Goal: Task Accomplishment & Management: Manage account settings

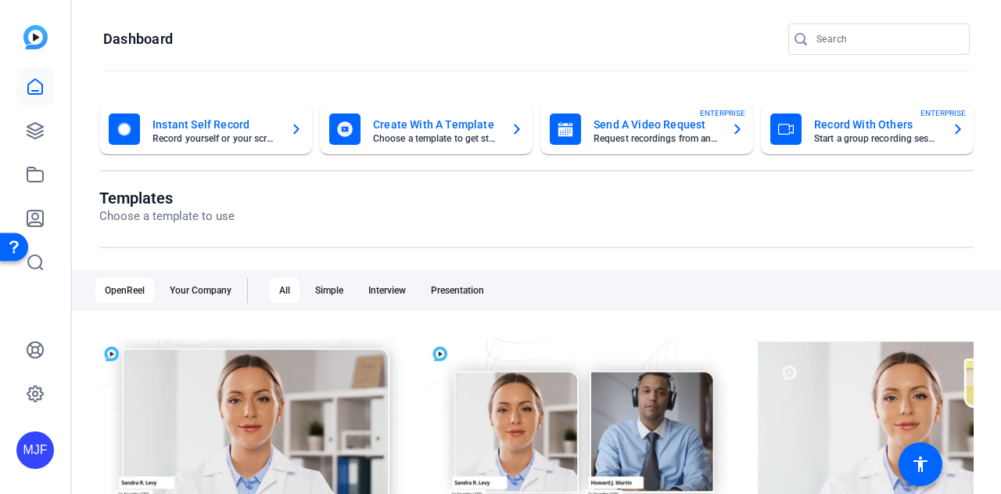
click at [60, 136] on div "MJF" at bounding box center [35, 247] width 70 height 494
click at [50, 135] on link at bounding box center [35, 131] width 38 height 38
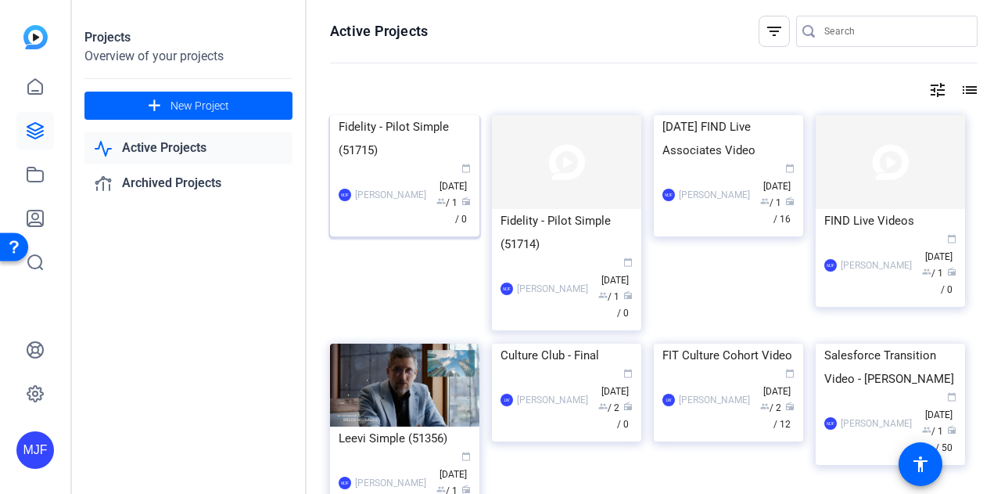
click at [393, 162] on div "Fidelity - Pilot Simple (51715)" at bounding box center [405, 138] width 132 height 47
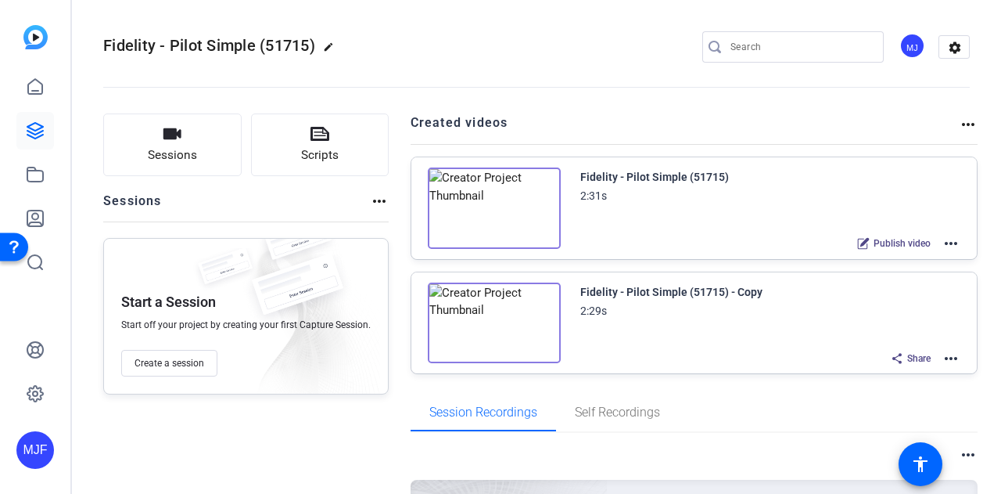
click at [482, 195] on img at bounding box center [494, 207] width 133 height 81
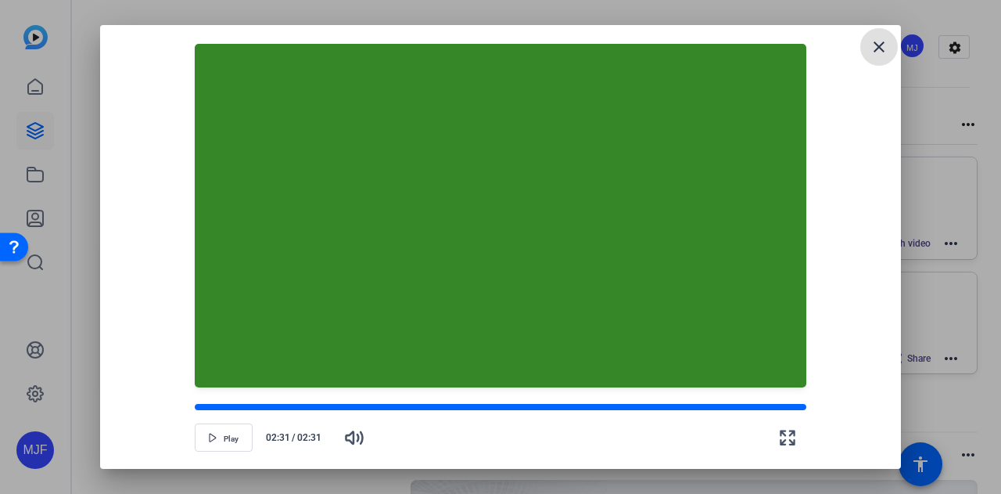
click at [879, 45] on mat-icon "close" at bounding box center [879, 47] width 19 height 19
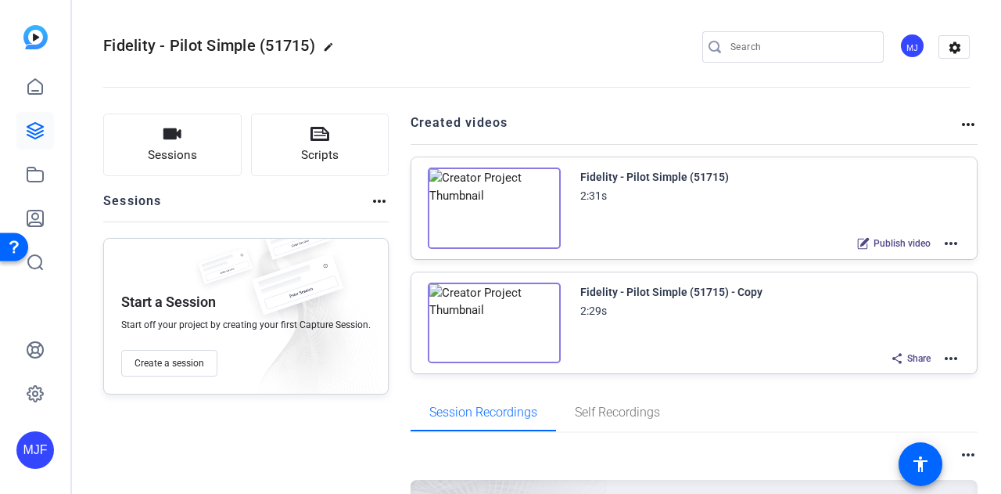
click at [946, 242] on mat-icon "more_horiz" at bounding box center [951, 243] width 19 height 19
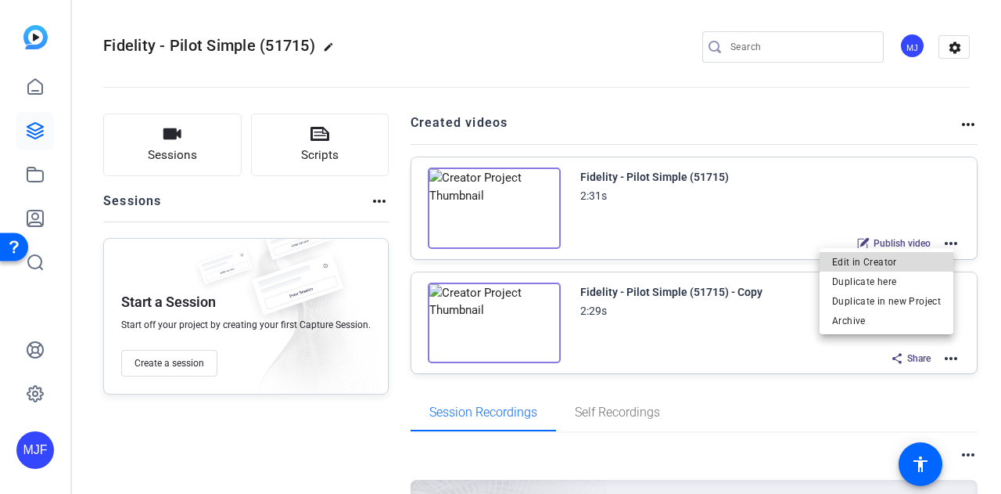
click at [932, 262] on span "Edit in Creator" at bounding box center [886, 261] width 109 height 19
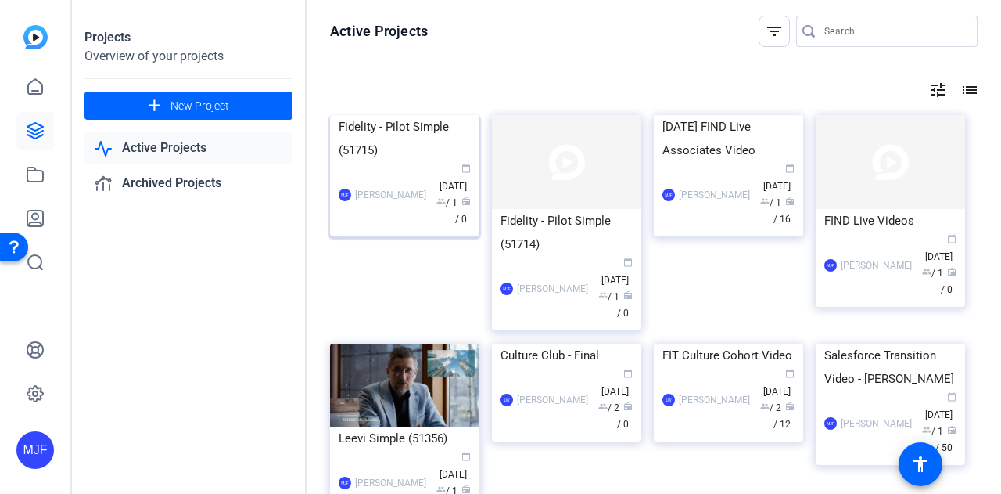
click at [396, 162] on div "Fidelity - Pilot Simple (51715)" at bounding box center [405, 138] width 132 height 47
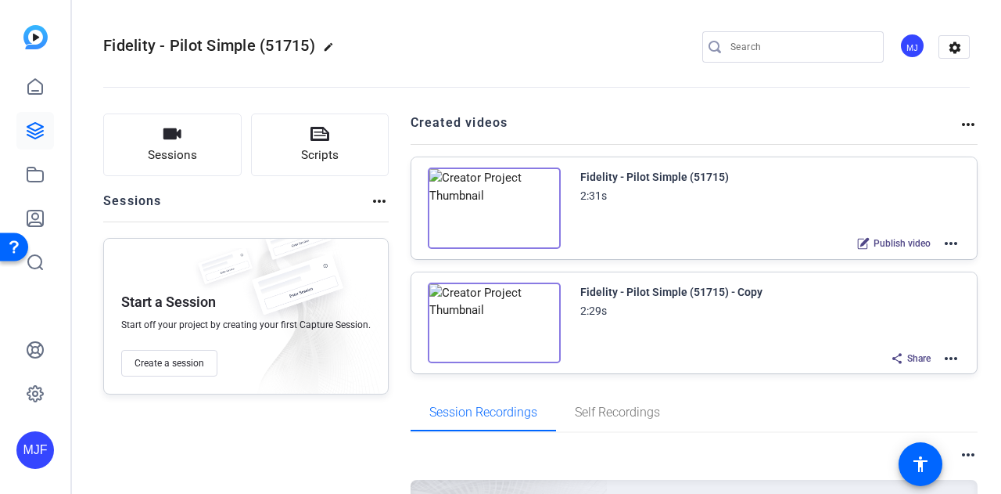
click at [339, 42] on mat-icon "edit" at bounding box center [332, 50] width 19 height 19
click at [178, 50] on input "Fidelity - Pilot Simple (51715)" at bounding box center [167, 47] width 102 height 19
type input "Voices in focus"
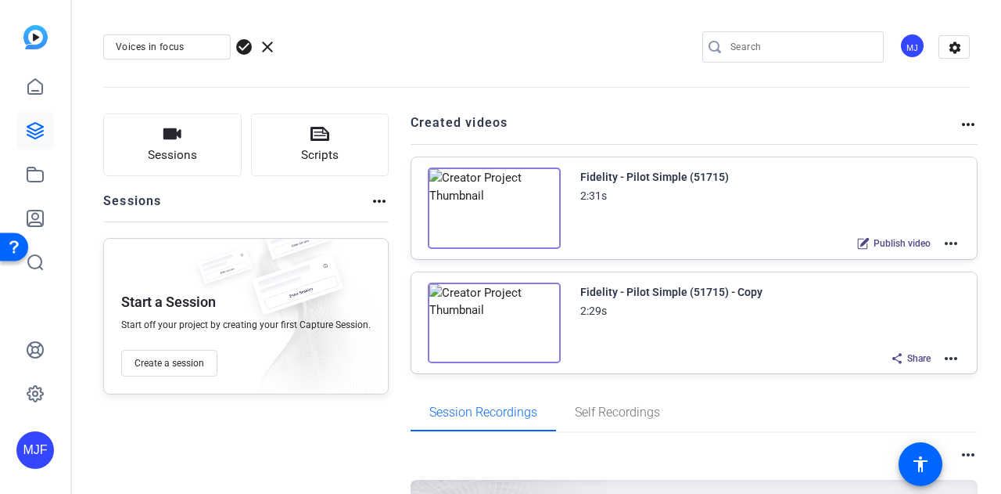
click at [243, 48] on span "check_circle" at bounding box center [244, 47] width 19 height 19
click at [943, 351] on mat-icon "more_horiz" at bounding box center [951, 358] width 19 height 19
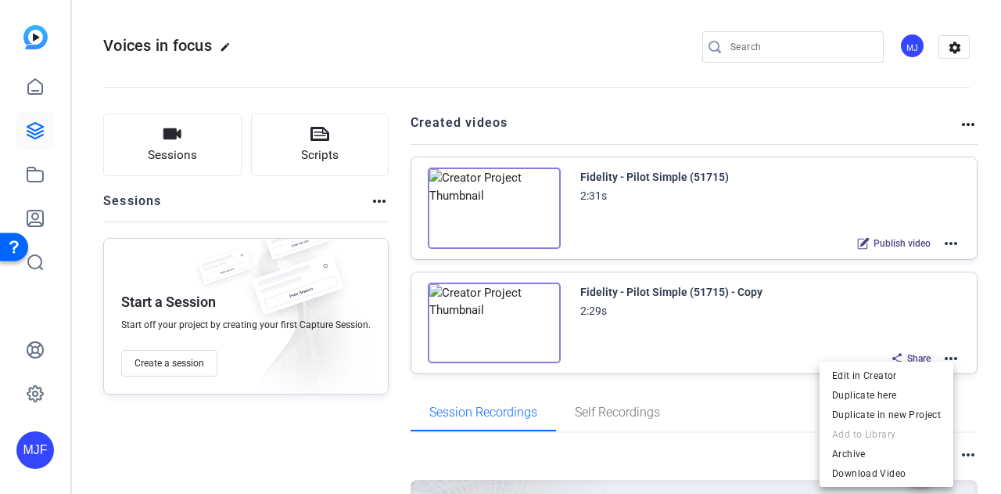
click at [943, 351] on div at bounding box center [500, 247] width 1001 height 494
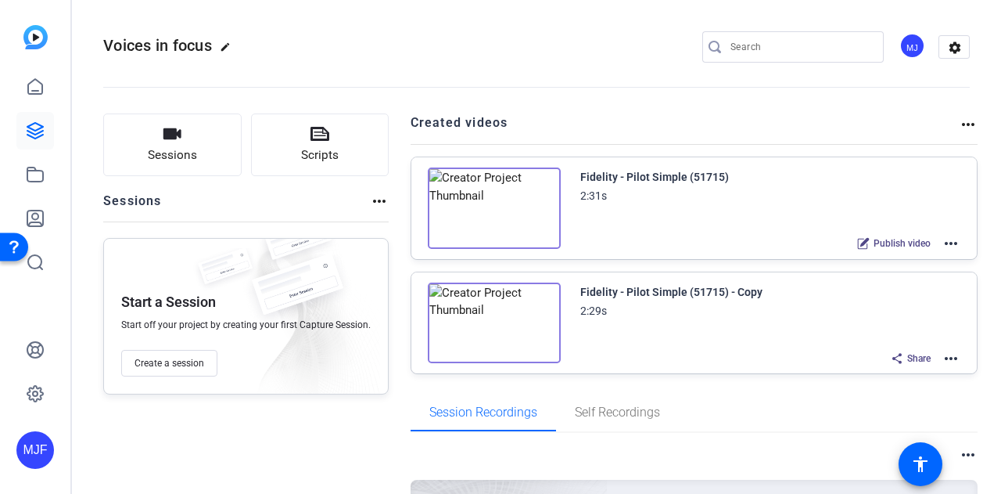
click at [944, 243] on mat-icon "more_horiz" at bounding box center [951, 243] width 19 height 19
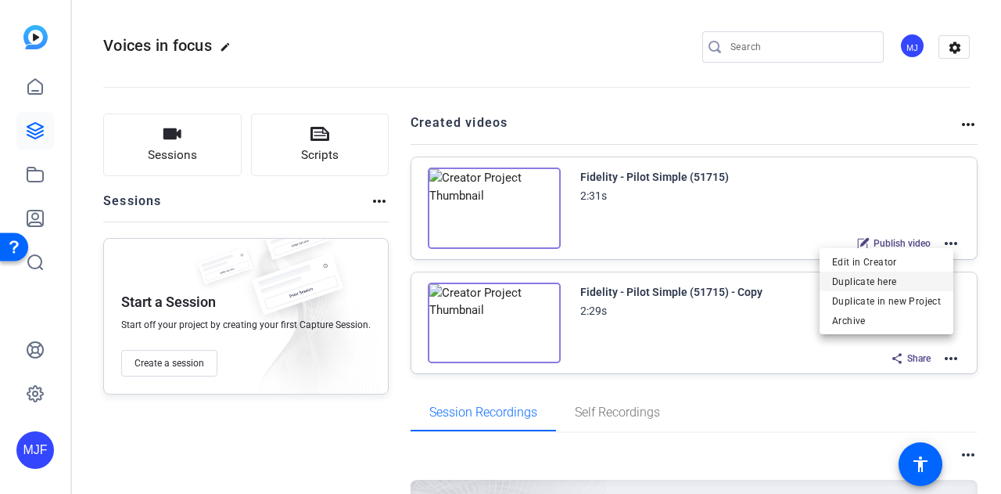
click at [932, 280] on span "Duplicate here" at bounding box center [886, 280] width 109 height 19
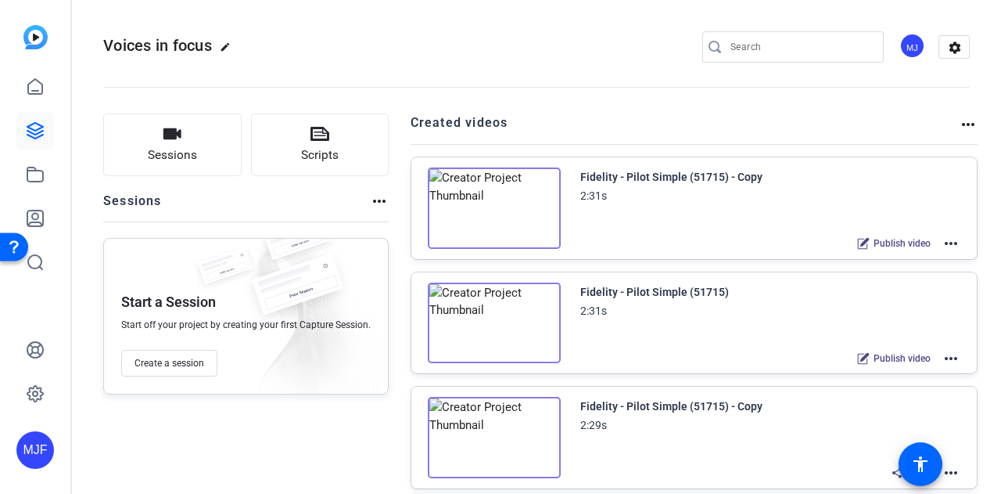
click at [942, 241] on mat-icon "more_horiz" at bounding box center [951, 243] width 19 height 19
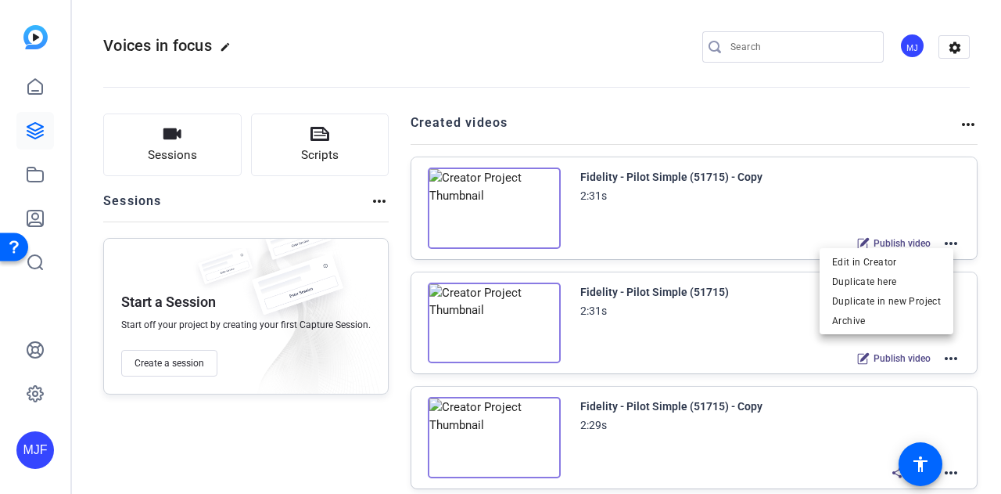
click at [941, 241] on div at bounding box center [500, 247] width 1001 height 494
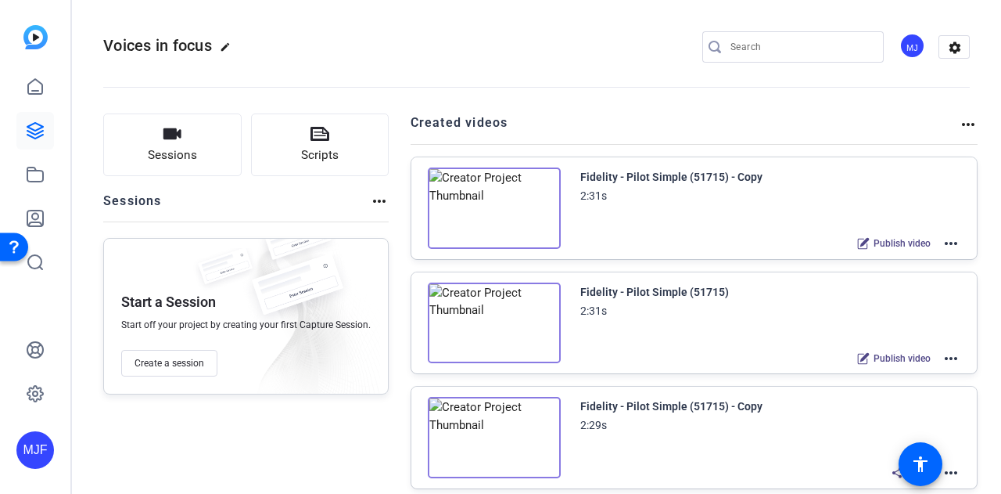
click at [495, 213] on img at bounding box center [494, 207] width 133 height 81
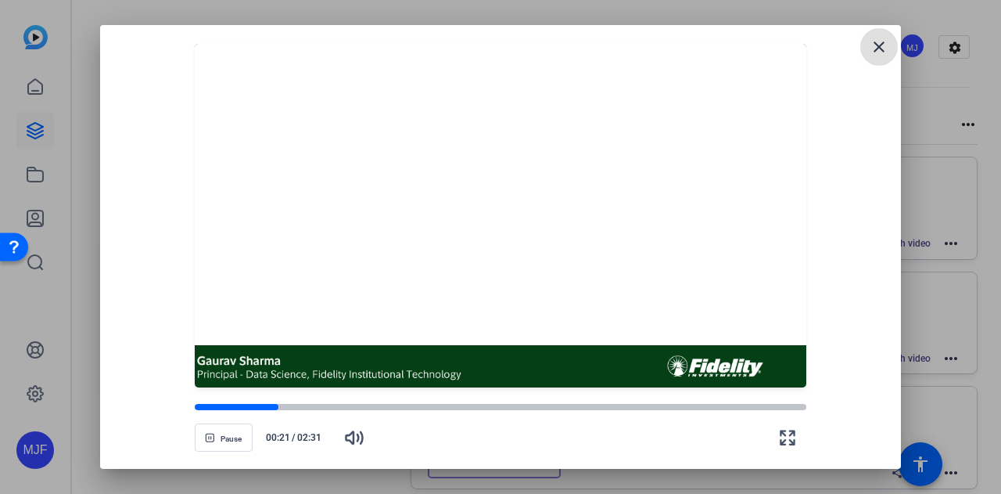
click at [495, 213] on div at bounding box center [501, 216] width 612 height 344
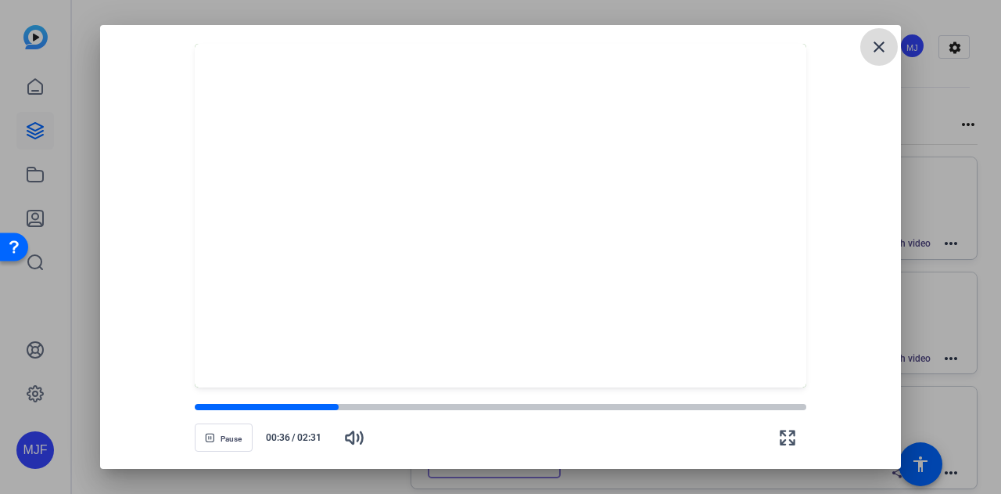
click at [879, 54] on mat-icon "close" at bounding box center [879, 47] width 19 height 19
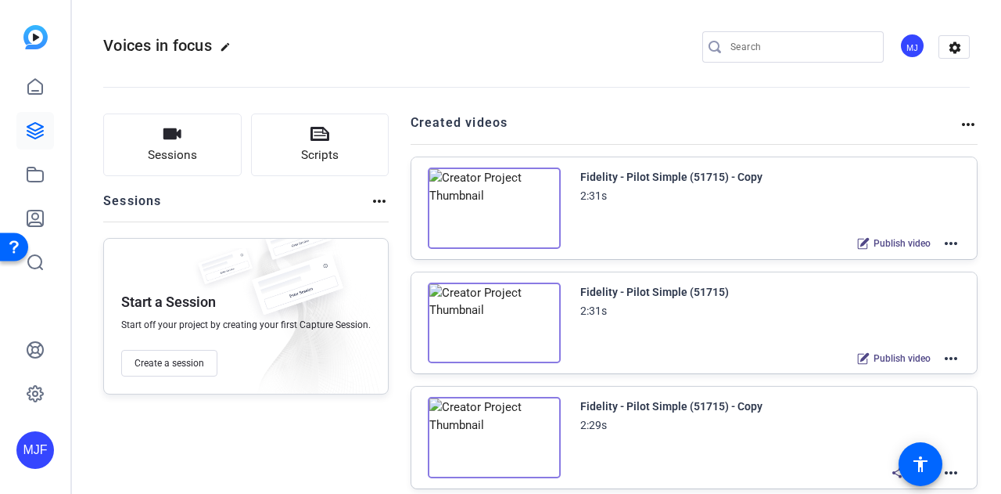
click at [945, 240] on mat-icon "more_horiz" at bounding box center [951, 243] width 19 height 19
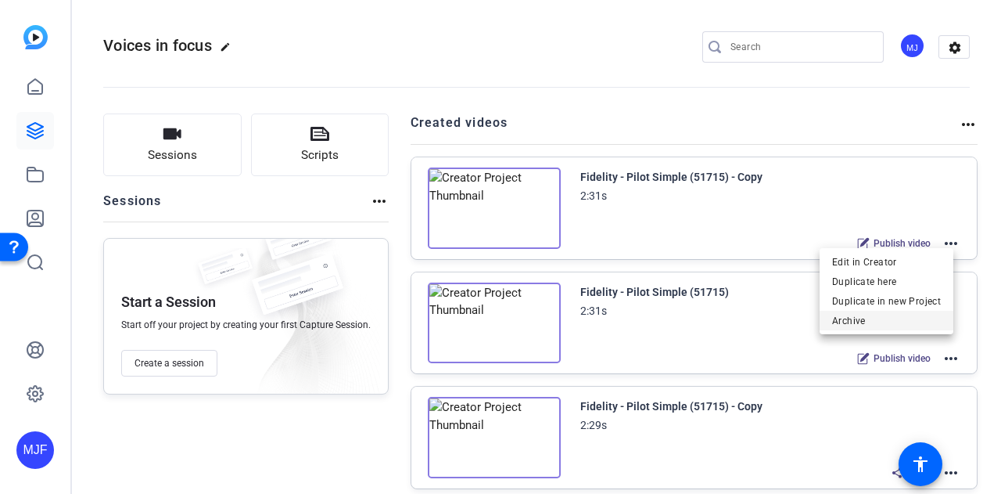
click at [900, 319] on span "Archive" at bounding box center [886, 320] width 109 height 19
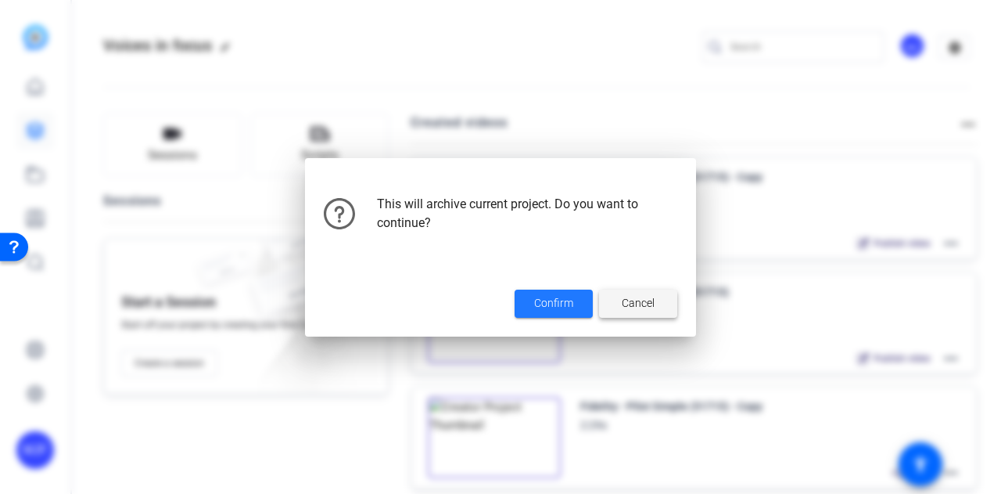
click at [634, 296] on span "Cancel" at bounding box center [638, 303] width 33 height 16
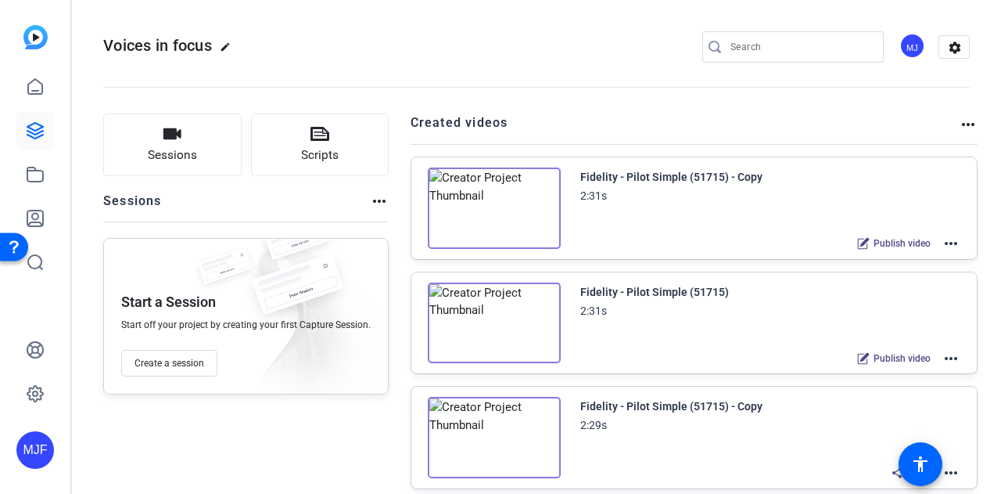
click at [949, 118] on h2 "Created videos" at bounding box center [685, 128] width 549 height 31
click at [959, 122] on mat-icon "more_horiz" at bounding box center [968, 124] width 19 height 19
click at [959, 124] on div at bounding box center [500, 247] width 1001 height 494
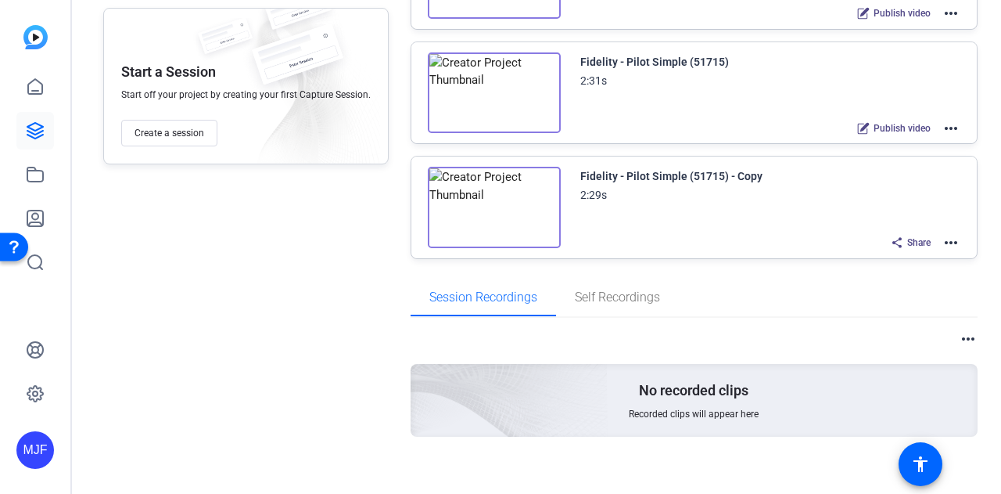
scroll to position [239, 0]
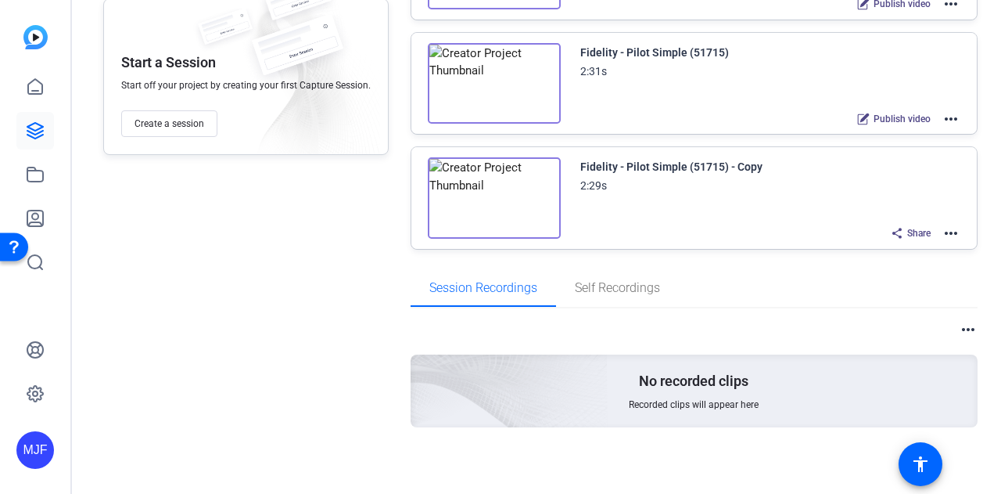
click at [946, 232] on mat-icon "more_horiz" at bounding box center [951, 233] width 19 height 19
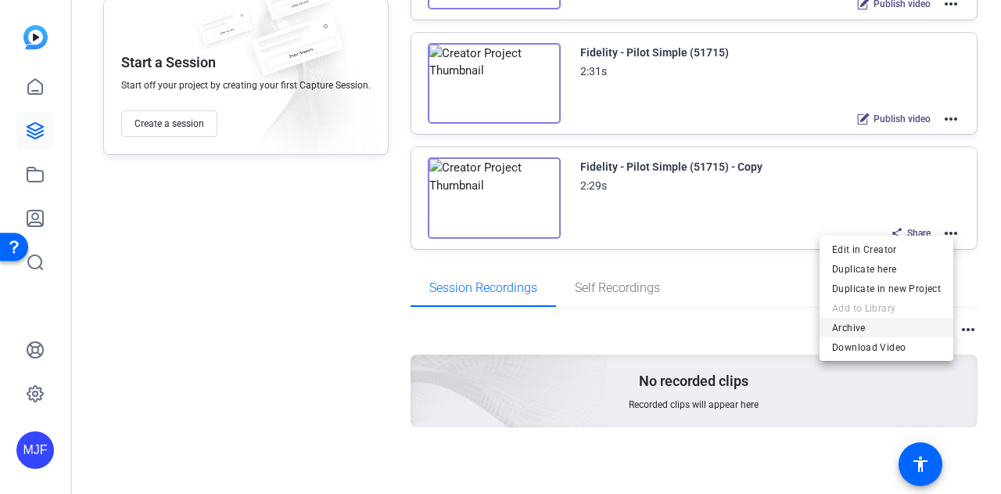
click at [904, 323] on span "Archive" at bounding box center [886, 327] width 109 height 19
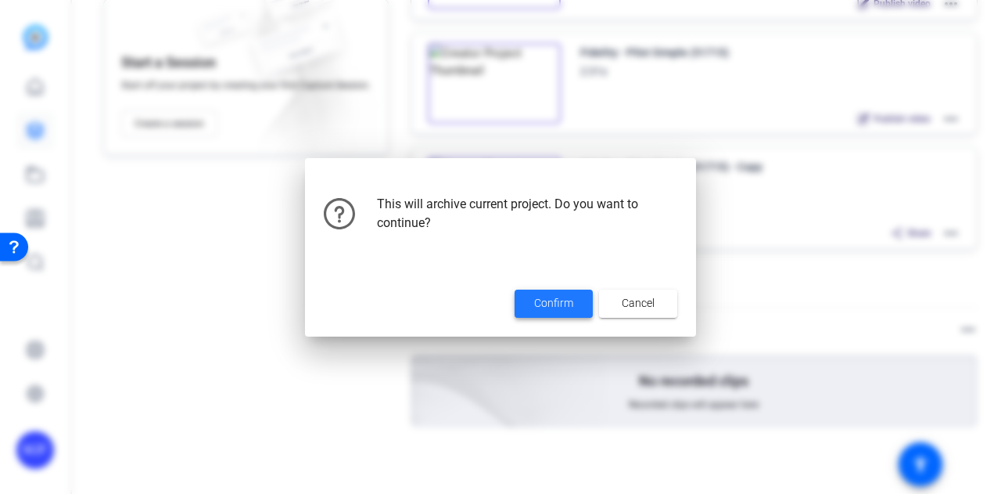
click at [527, 303] on span at bounding box center [554, 304] width 78 height 38
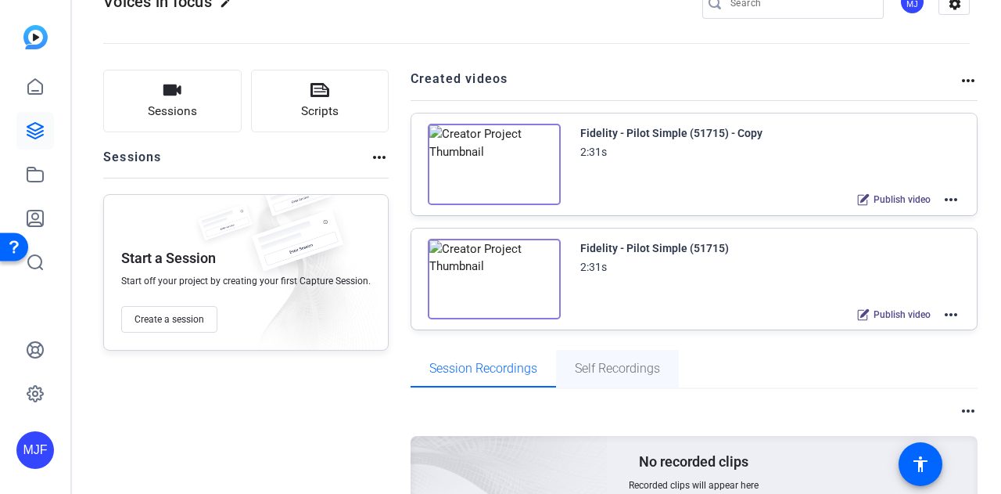
scroll to position [0, 0]
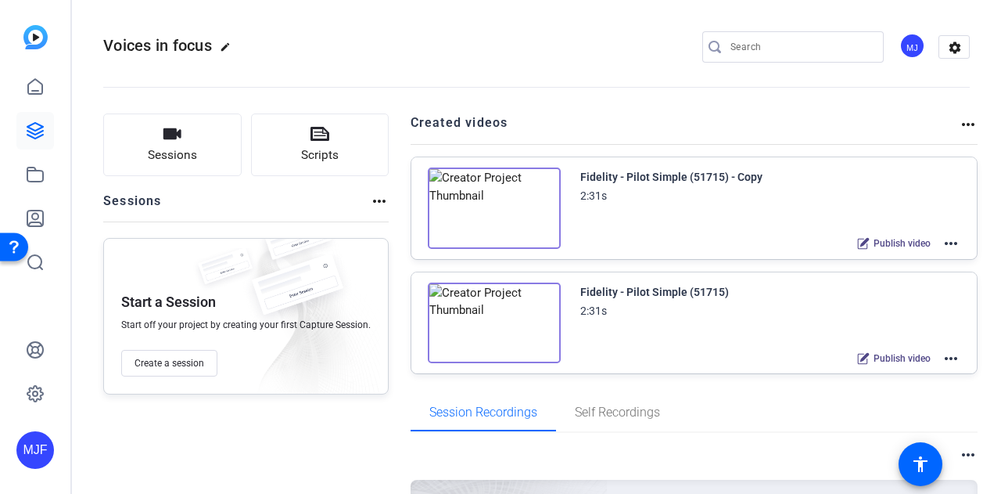
click at [955, 241] on div "Fidelity - Pilot Simple (51715) - Copy 2:31s Publish video more_horiz" at bounding box center [694, 208] width 566 height 102
click at [951, 241] on mat-icon "more_horiz" at bounding box center [951, 243] width 19 height 19
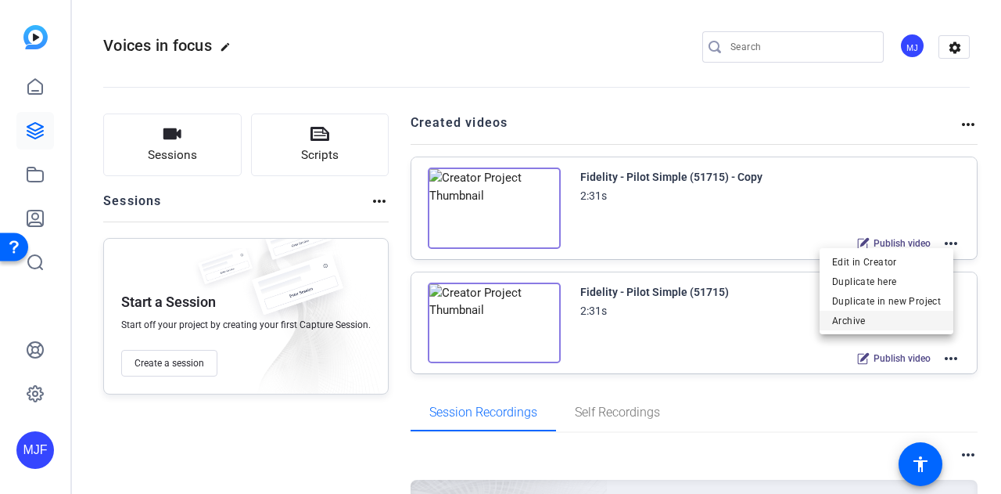
click at [860, 317] on span "Archive" at bounding box center [886, 320] width 109 height 19
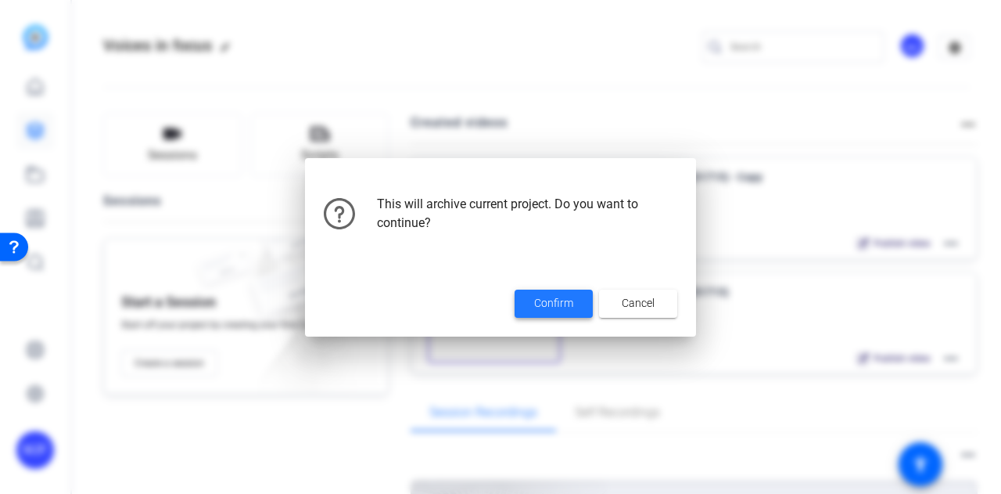
click at [571, 299] on span "Confirm" at bounding box center [553, 303] width 39 height 16
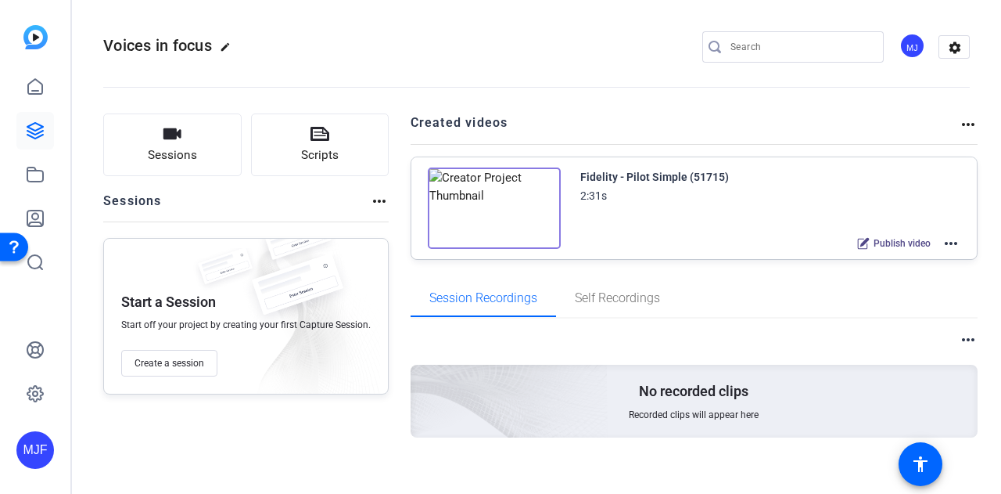
click at [946, 246] on mat-icon "more_horiz" at bounding box center [951, 243] width 19 height 19
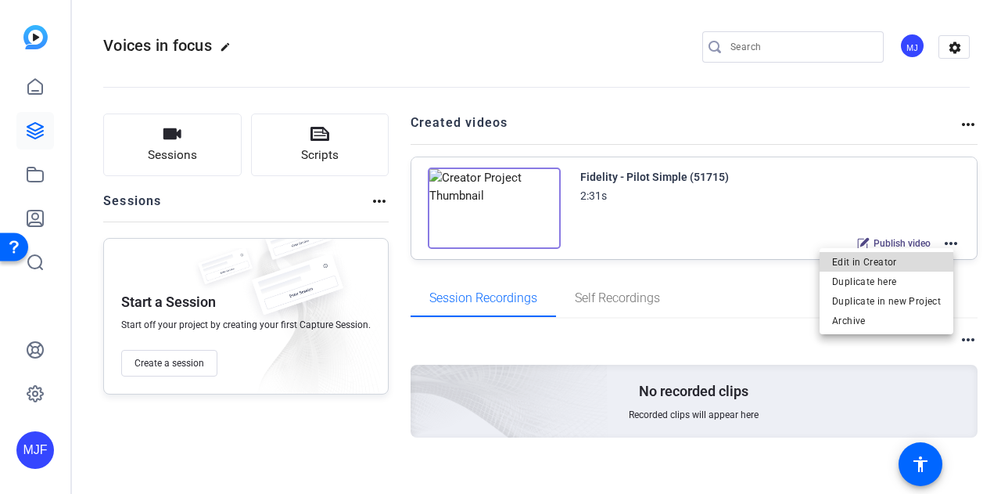
click at [923, 263] on span "Edit in Creator" at bounding box center [886, 261] width 109 height 19
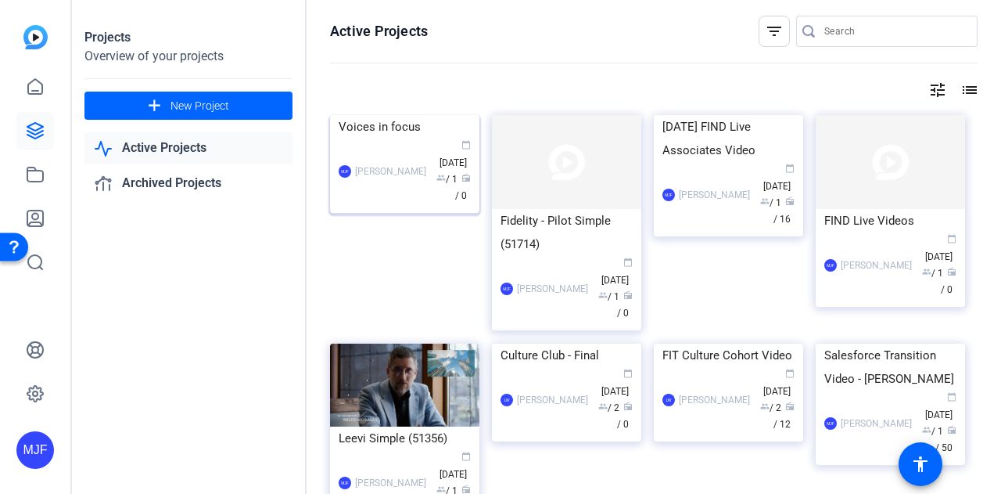
click at [390, 204] on div "MJF McKeni Johnson Franklin calendar_today Oct 01 group / 1 radio / 0" at bounding box center [405, 171] width 132 height 66
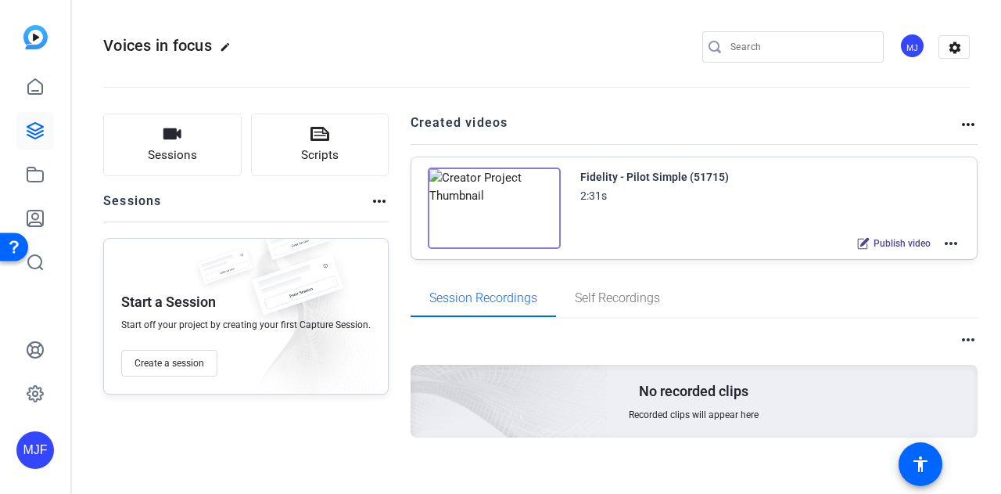
click at [479, 208] on img at bounding box center [494, 207] width 133 height 81
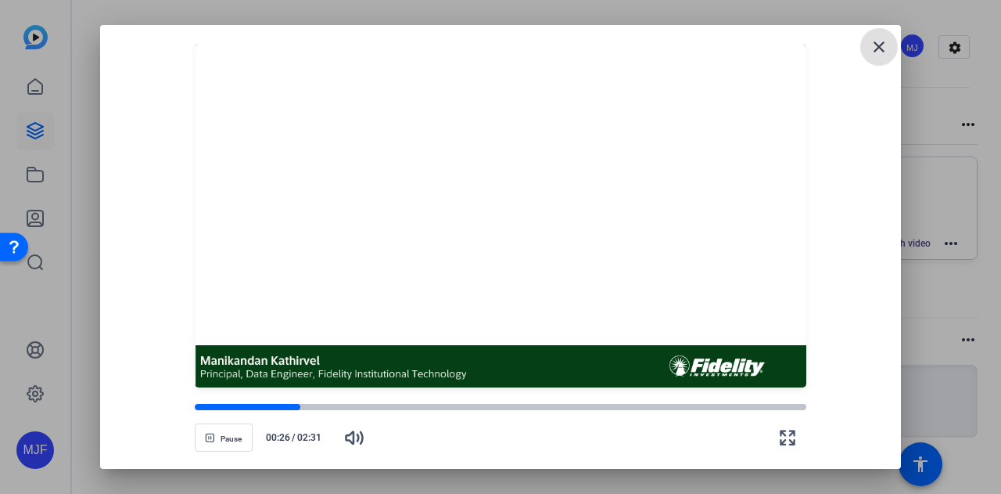
click at [869, 51] on span at bounding box center [879, 47] width 38 height 38
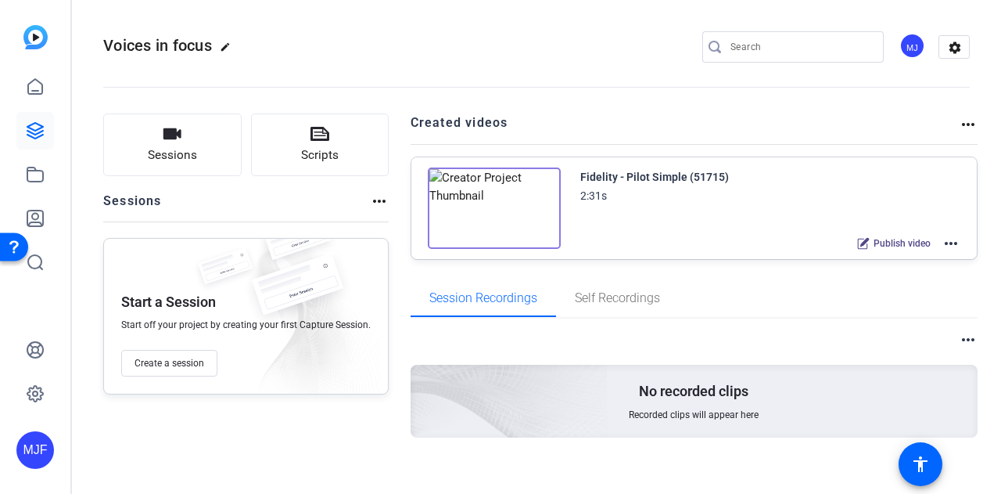
click at [494, 208] on img at bounding box center [494, 207] width 133 height 81
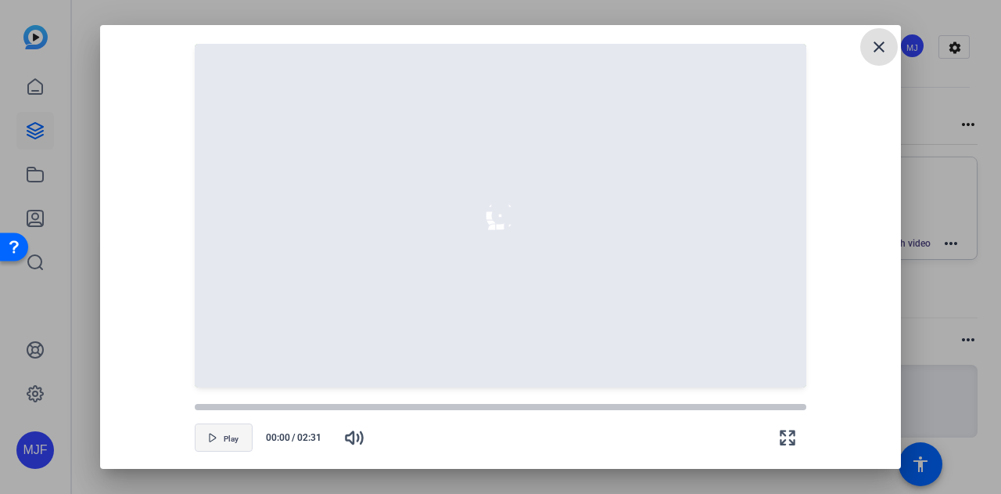
click at [212, 426] on span "button" at bounding box center [224, 437] width 56 height 38
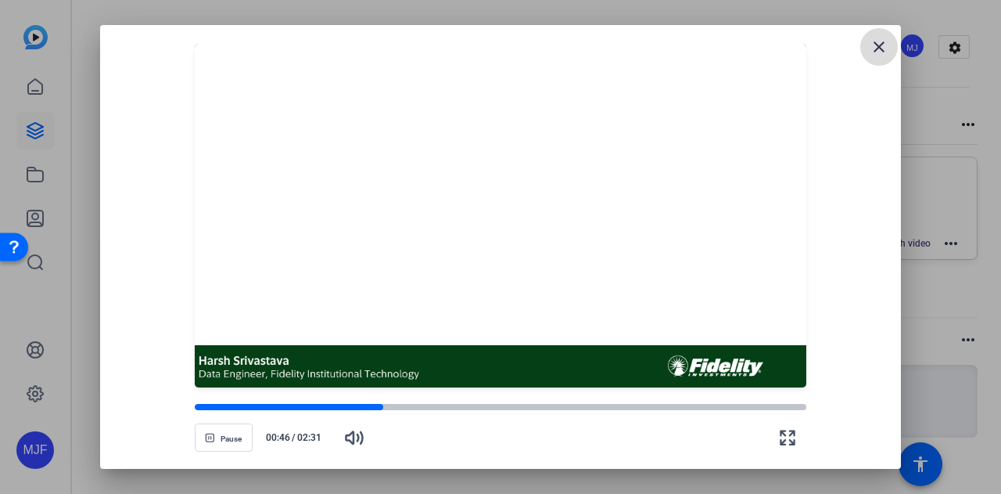
click at [881, 40] on mat-icon "close" at bounding box center [879, 47] width 19 height 19
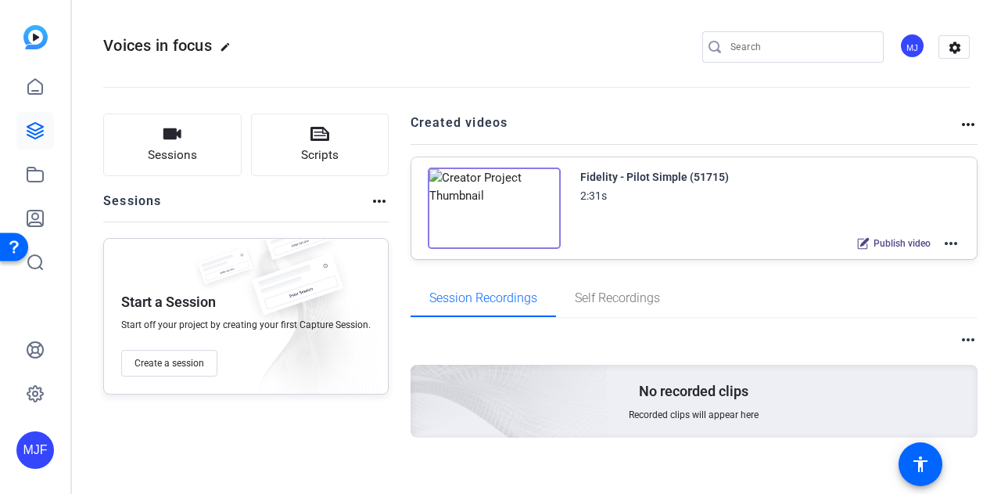
click at [948, 243] on mat-icon "more_horiz" at bounding box center [951, 243] width 19 height 19
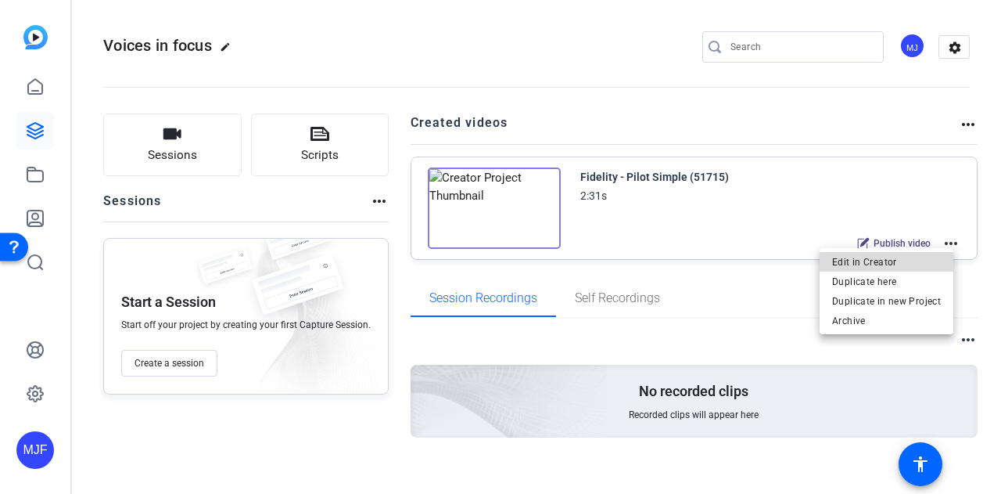
click at [890, 264] on span "Edit in Creator" at bounding box center [886, 261] width 109 height 19
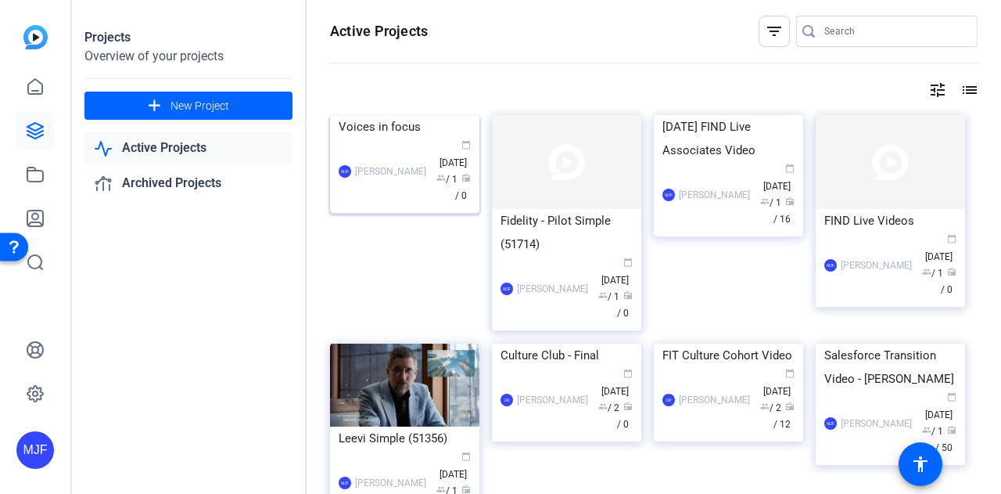
click at [408, 138] on div "Voices in focus" at bounding box center [405, 126] width 132 height 23
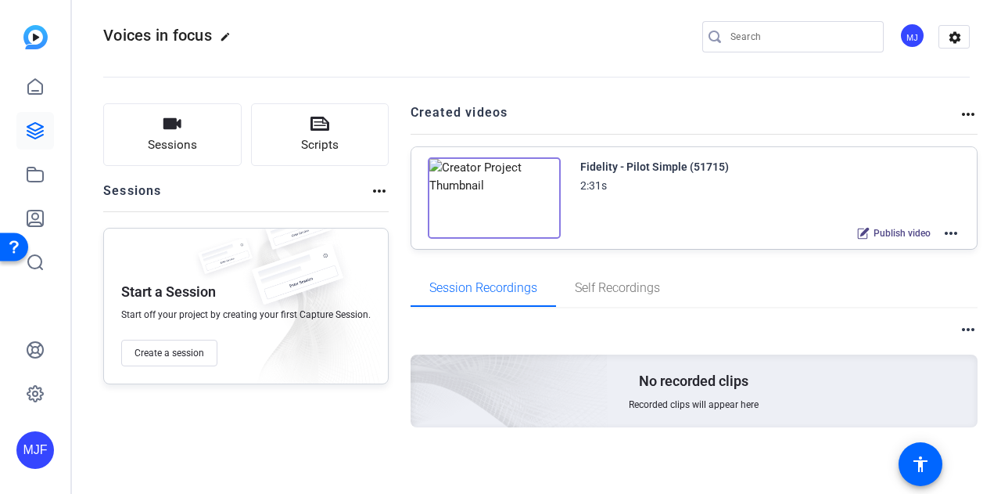
scroll to position [13, 0]
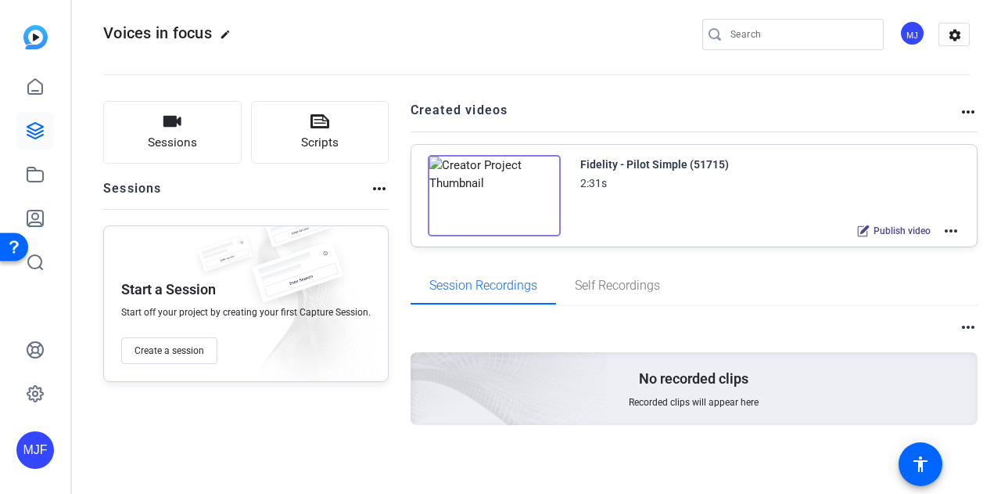
click at [948, 229] on mat-icon "more_horiz" at bounding box center [951, 230] width 19 height 19
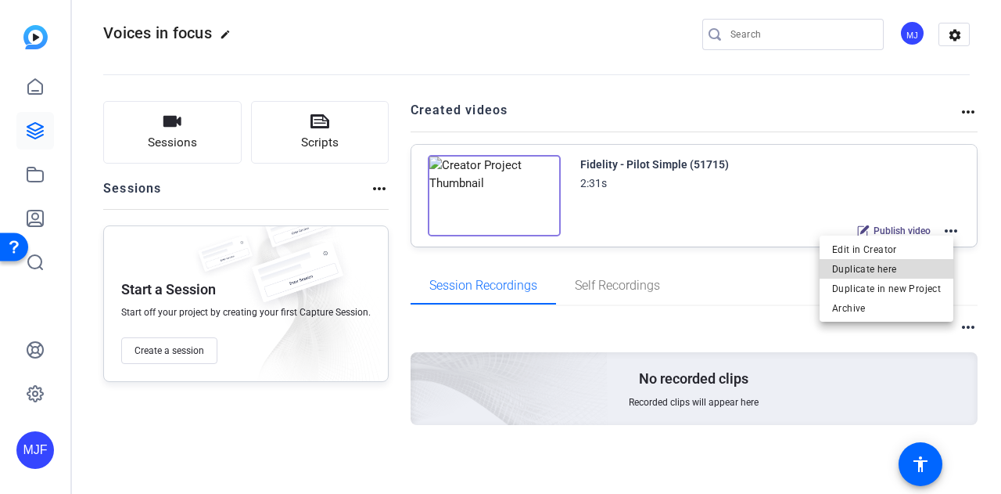
click at [917, 268] on span "Duplicate here" at bounding box center [886, 268] width 109 height 19
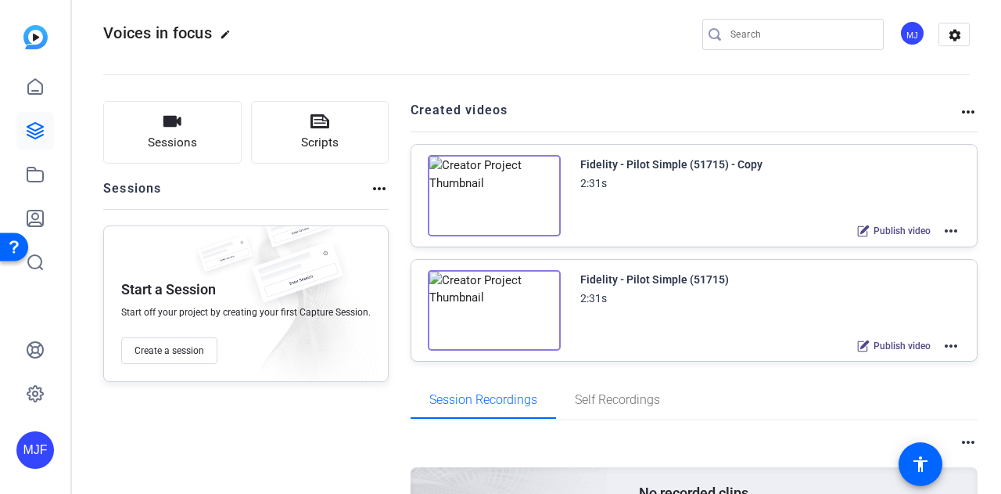
click at [902, 228] on span "Publish video" at bounding box center [902, 230] width 57 height 13
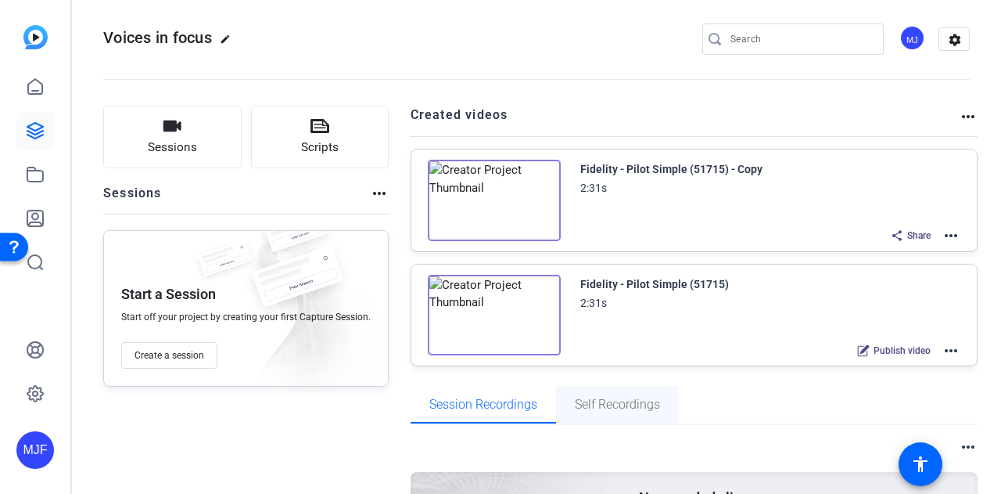
scroll to position [0, 0]
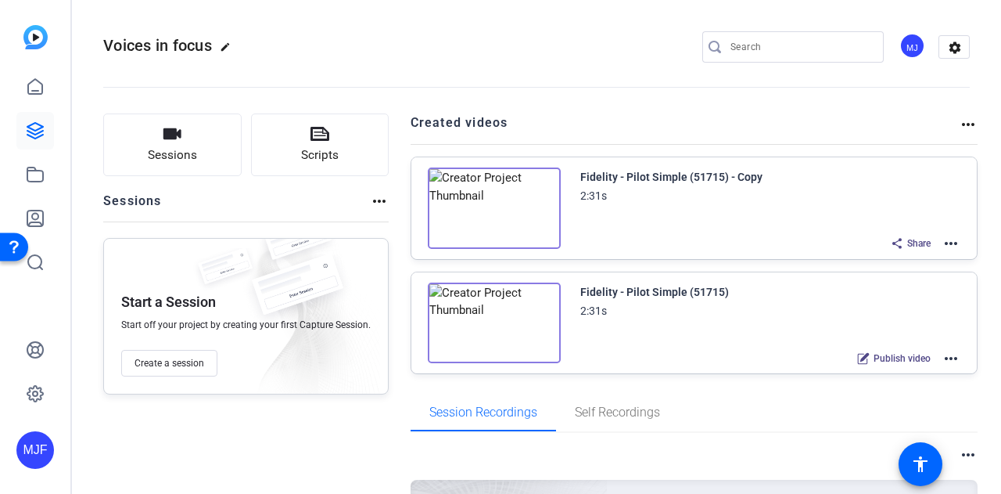
click at [945, 242] on mat-icon "more_horiz" at bounding box center [951, 243] width 19 height 19
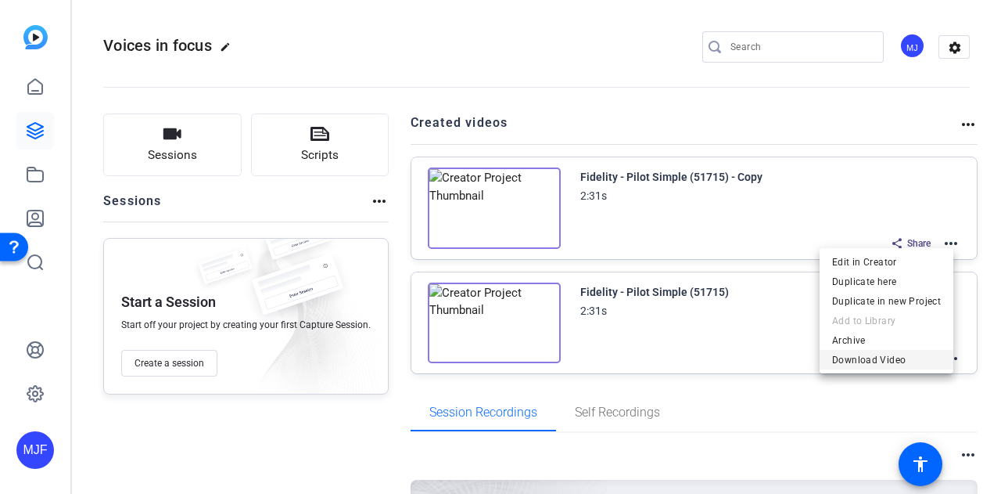
click at [853, 352] on span "Download Video" at bounding box center [886, 359] width 109 height 19
